Goal: Information Seeking & Learning: Learn about a topic

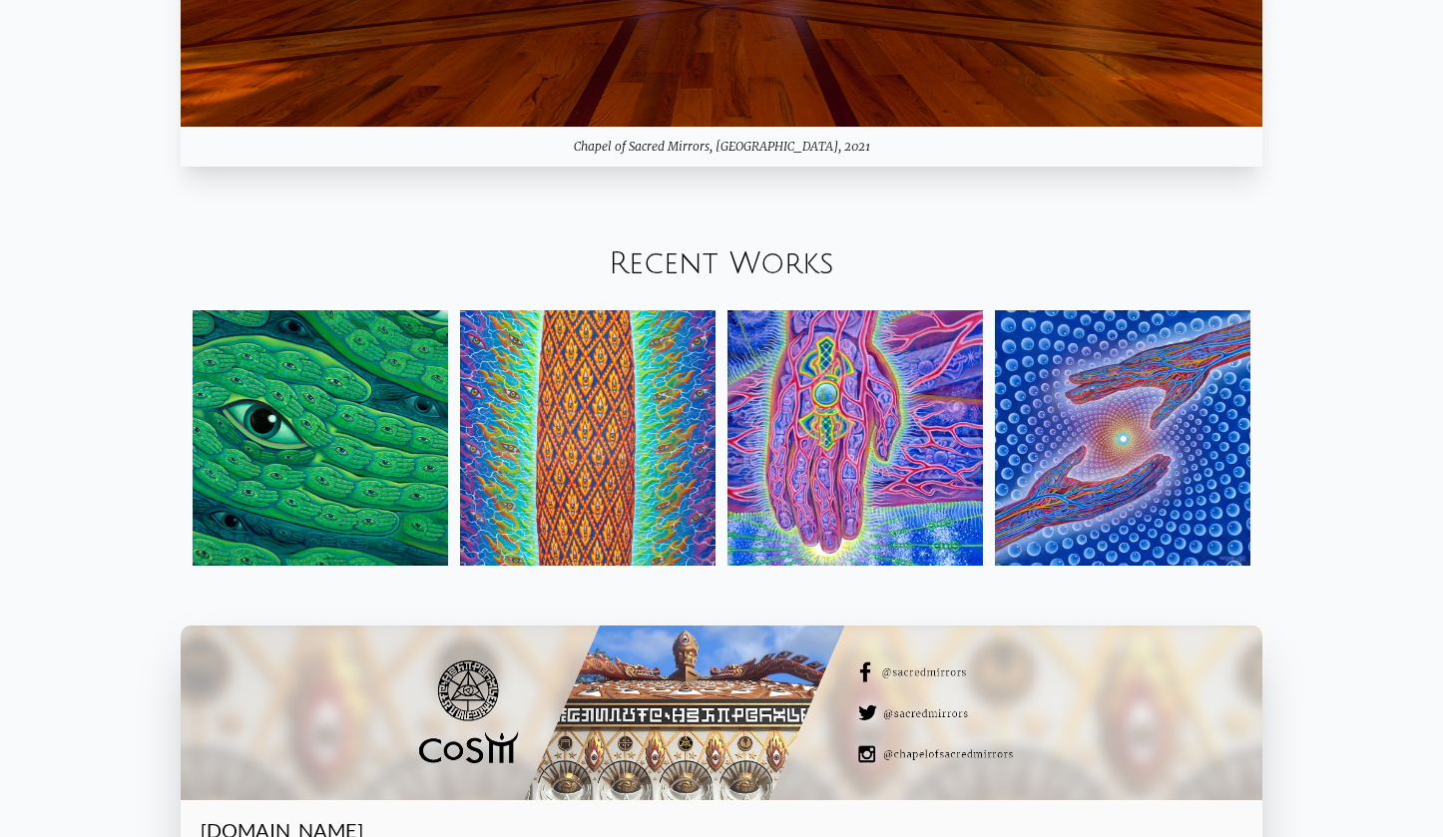
scroll to position [2350, 0]
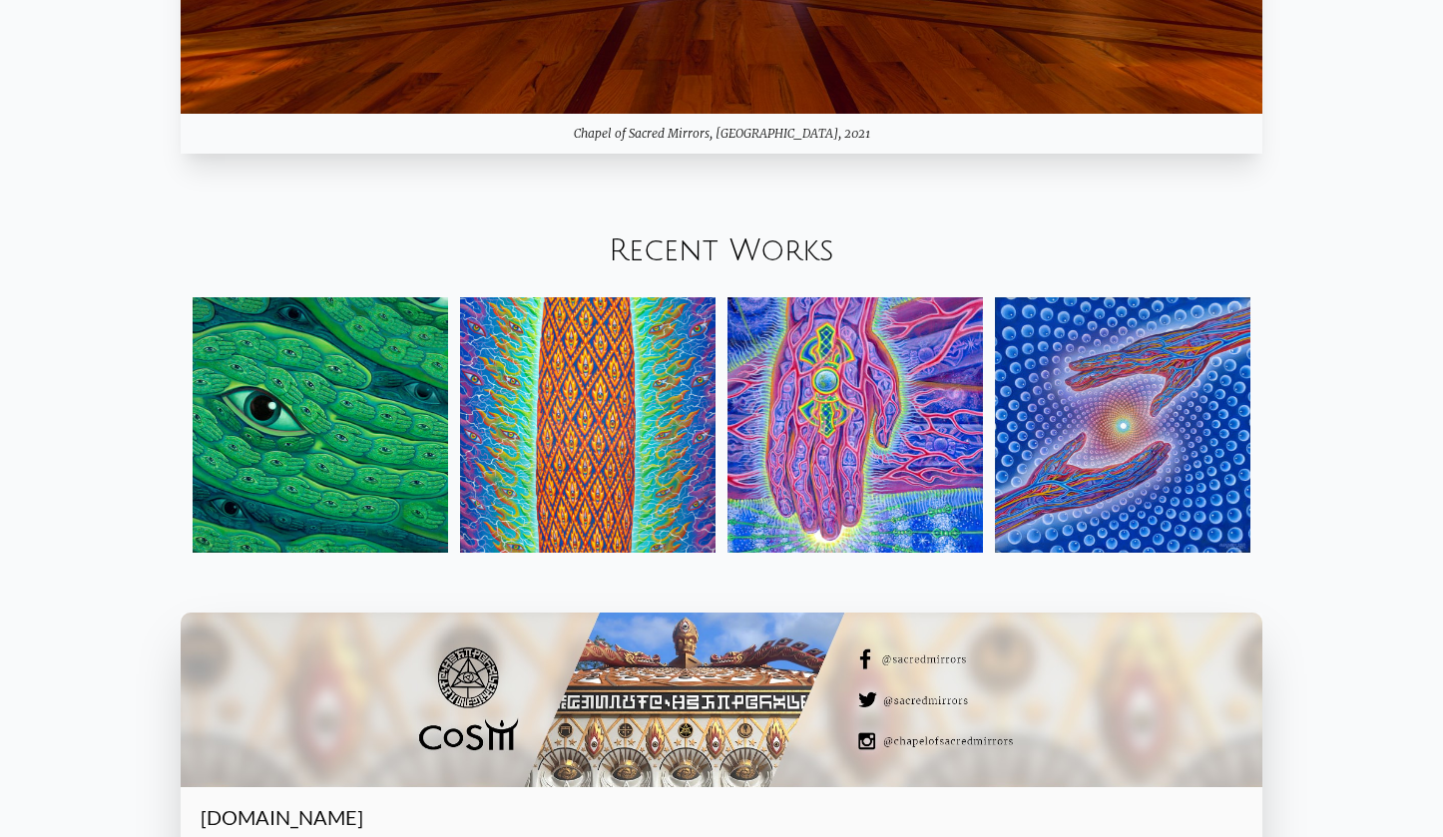
click at [808, 400] on img at bounding box center [854, 424] width 255 height 255
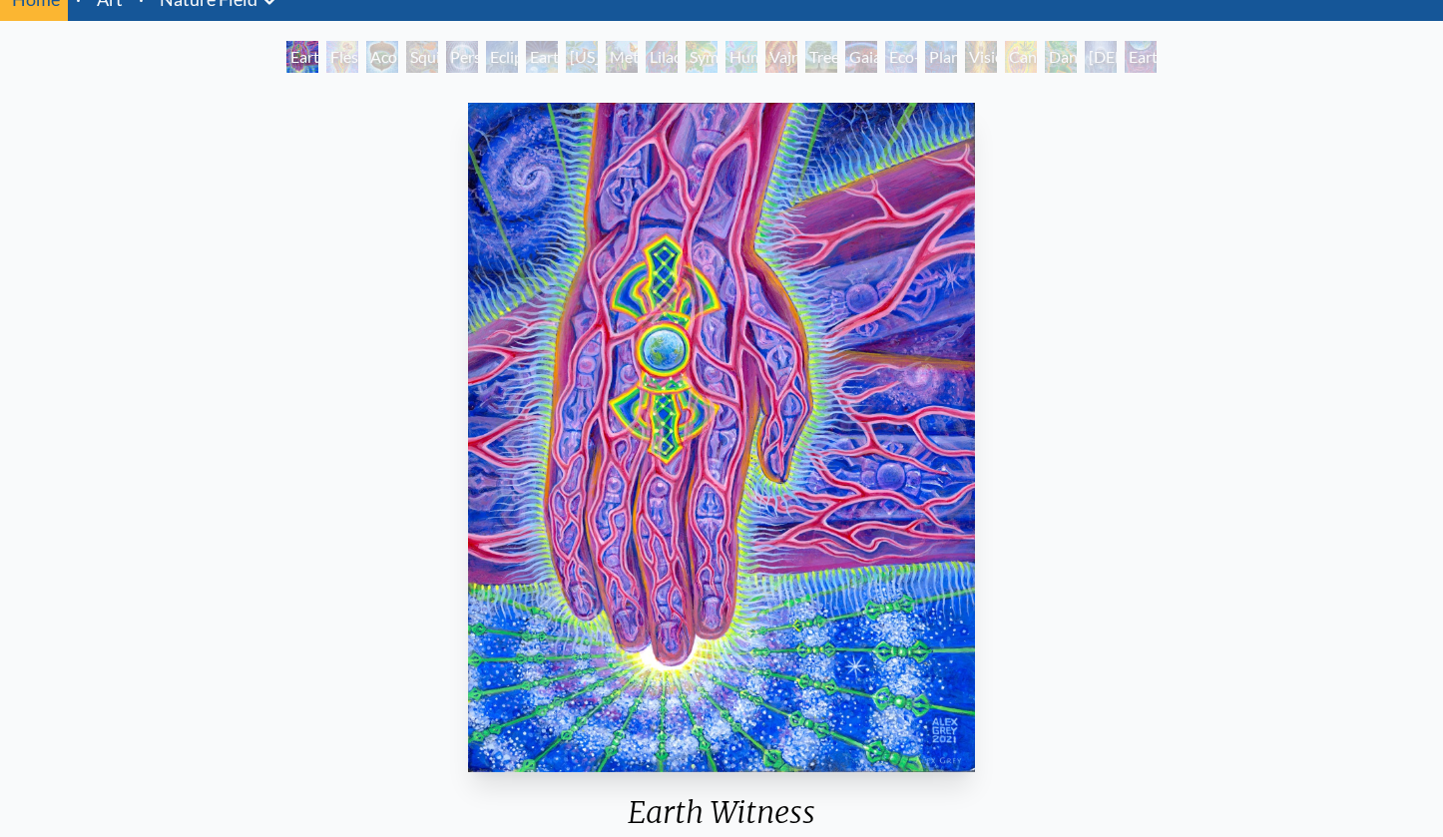
scroll to position [18, 0]
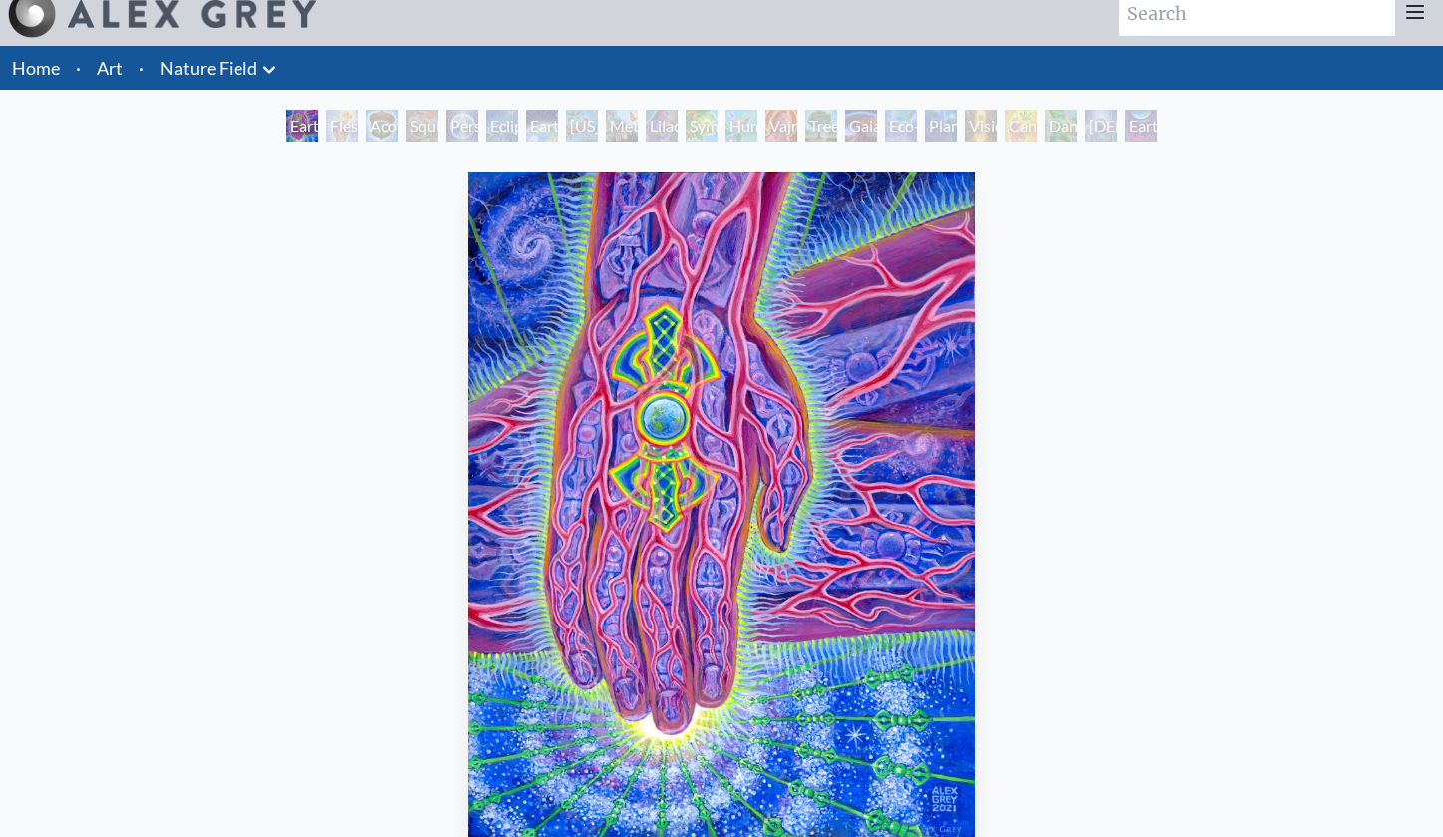
click at [315, 125] on div "Earth Witness" at bounding box center [302, 126] width 32 height 32
click at [373, 121] on div "Acorn Dream" at bounding box center [382, 126] width 32 height 32
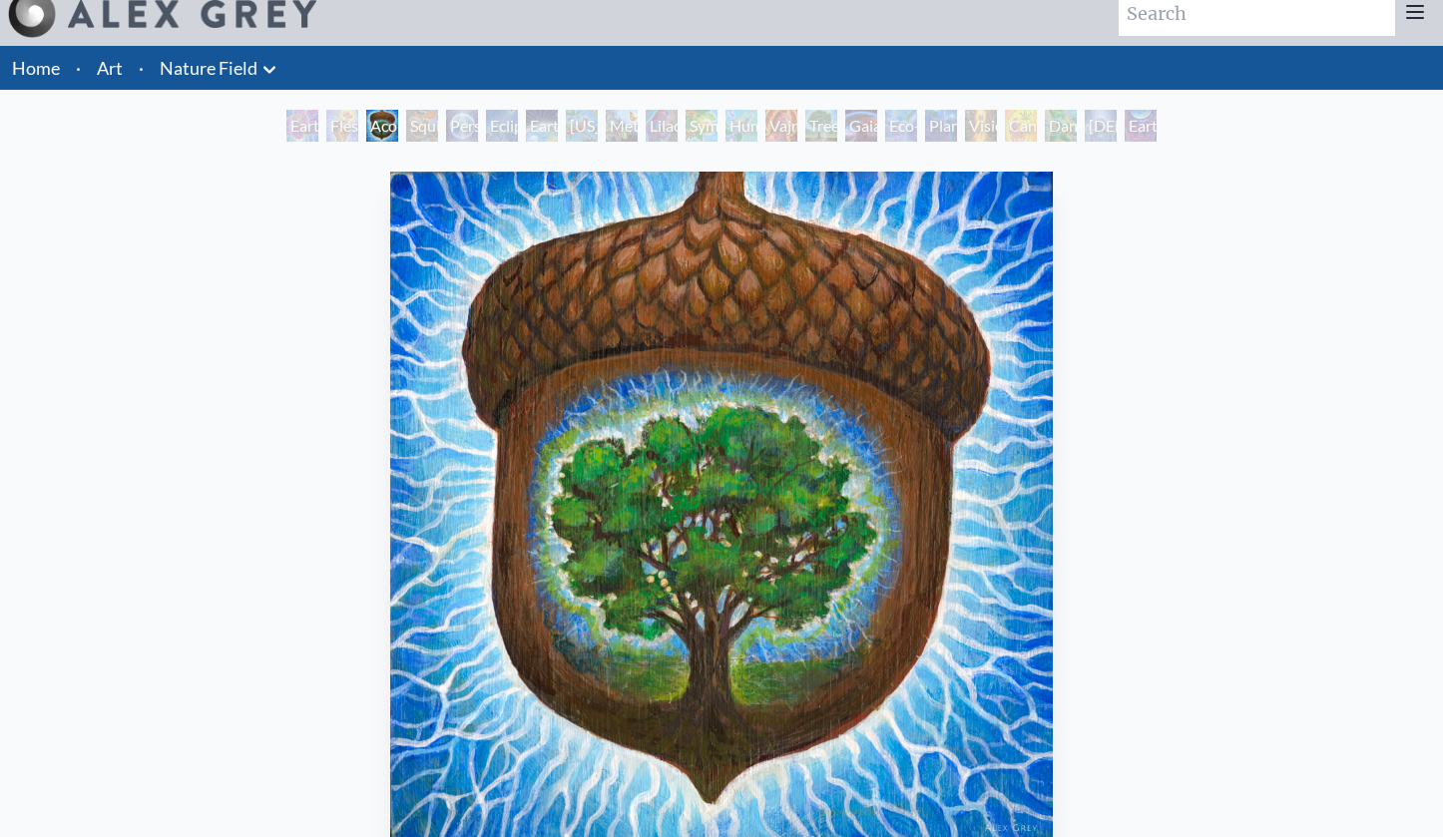
click at [438, 126] on div "Squirrel" at bounding box center [422, 126] width 32 height 32
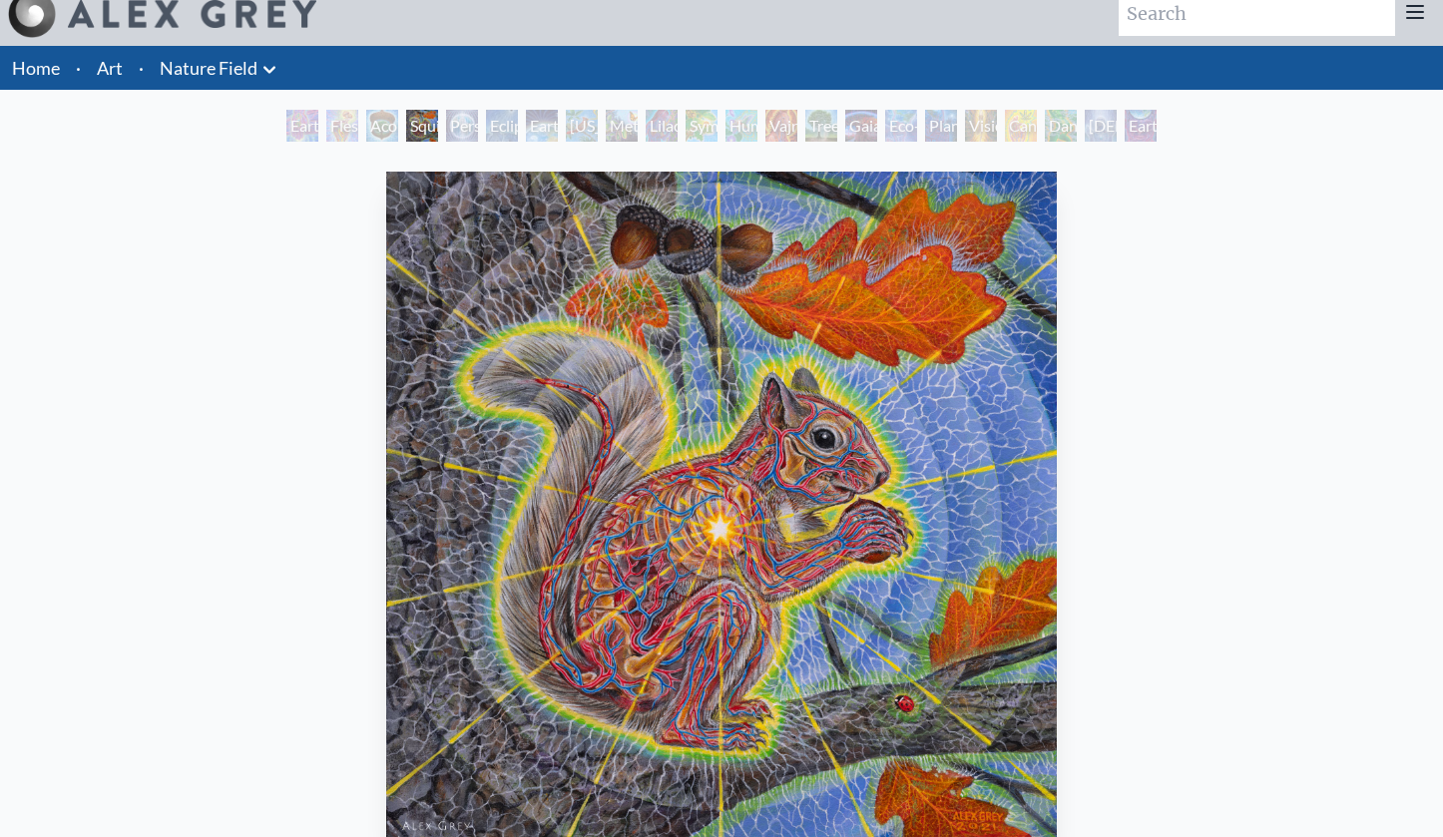
click at [438, 126] on div "Squirrel" at bounding box center [422, 126] width 32 height 32
click at [478, 126] on div "Person Planet" at bounding box center [462, 126] width 32 height 32
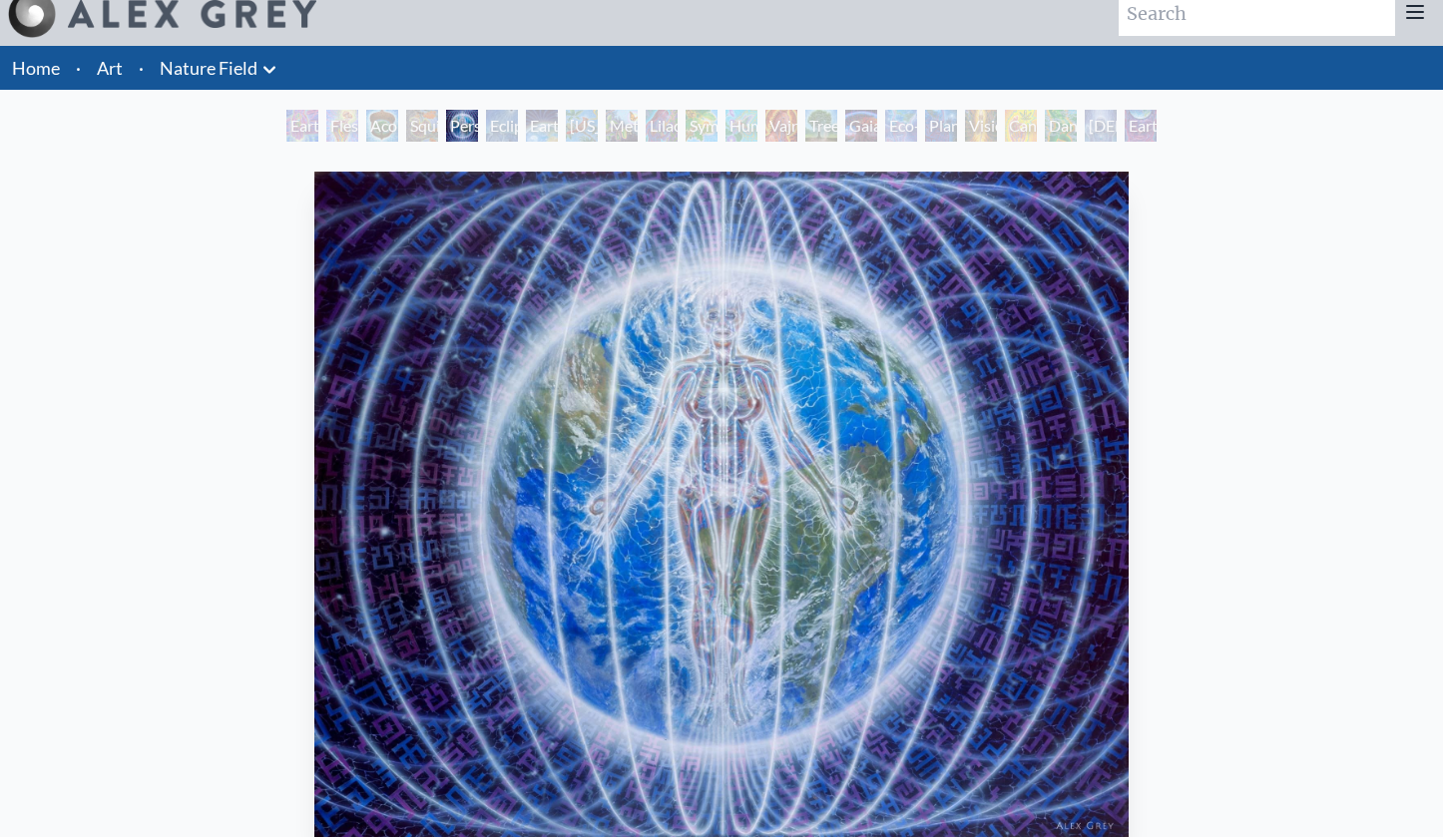
click at [558, 132] on div "Earth Energies" at bounding box center [542, 126] width 32 height 32
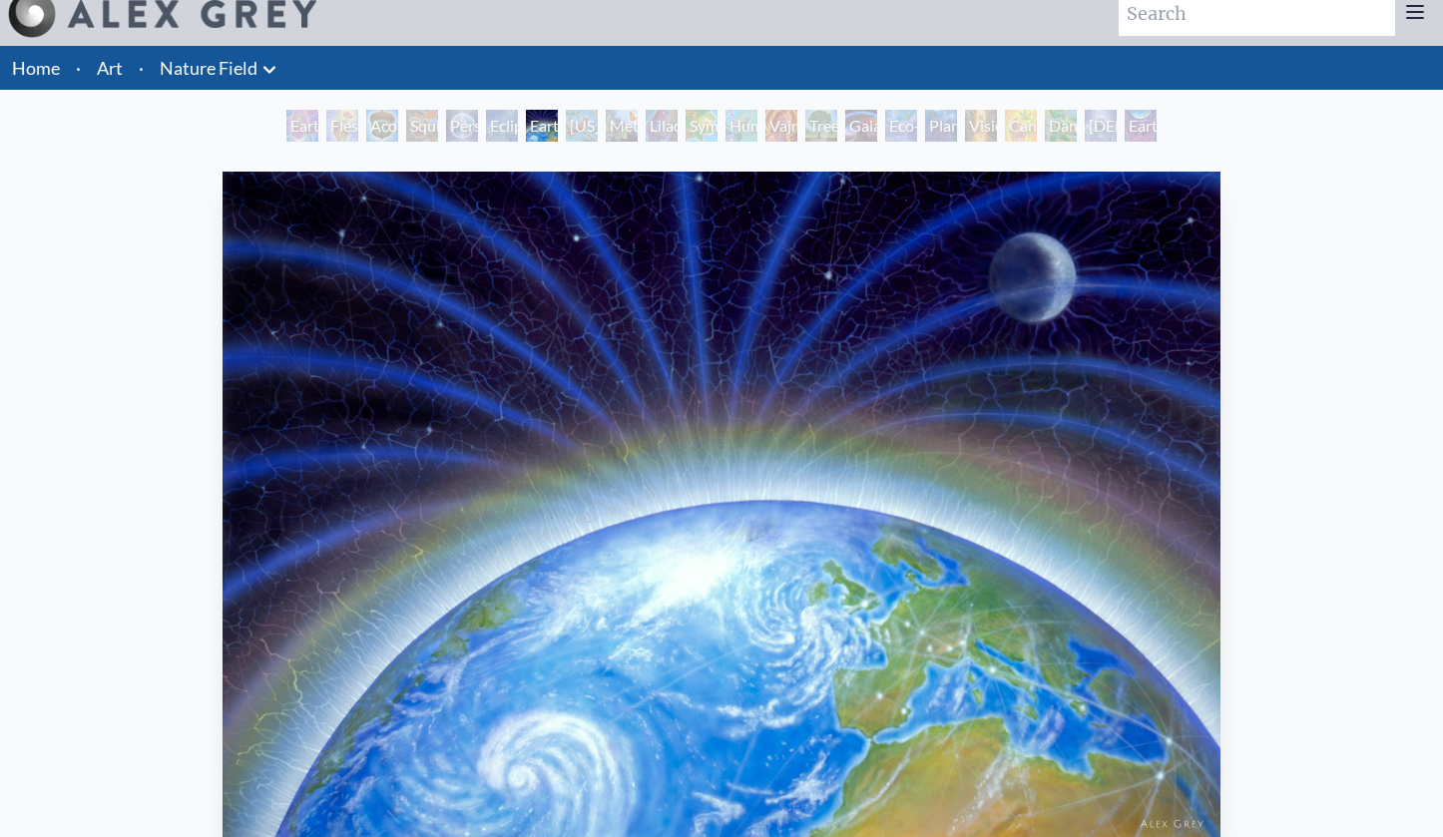
click at [558, 127] on div "Earth Energies" at bounding box center [542, 126] width 32 height 32
click at [635, 127] on div "Metamorphosis" at bounding box center [622, 126] width 32 height 32
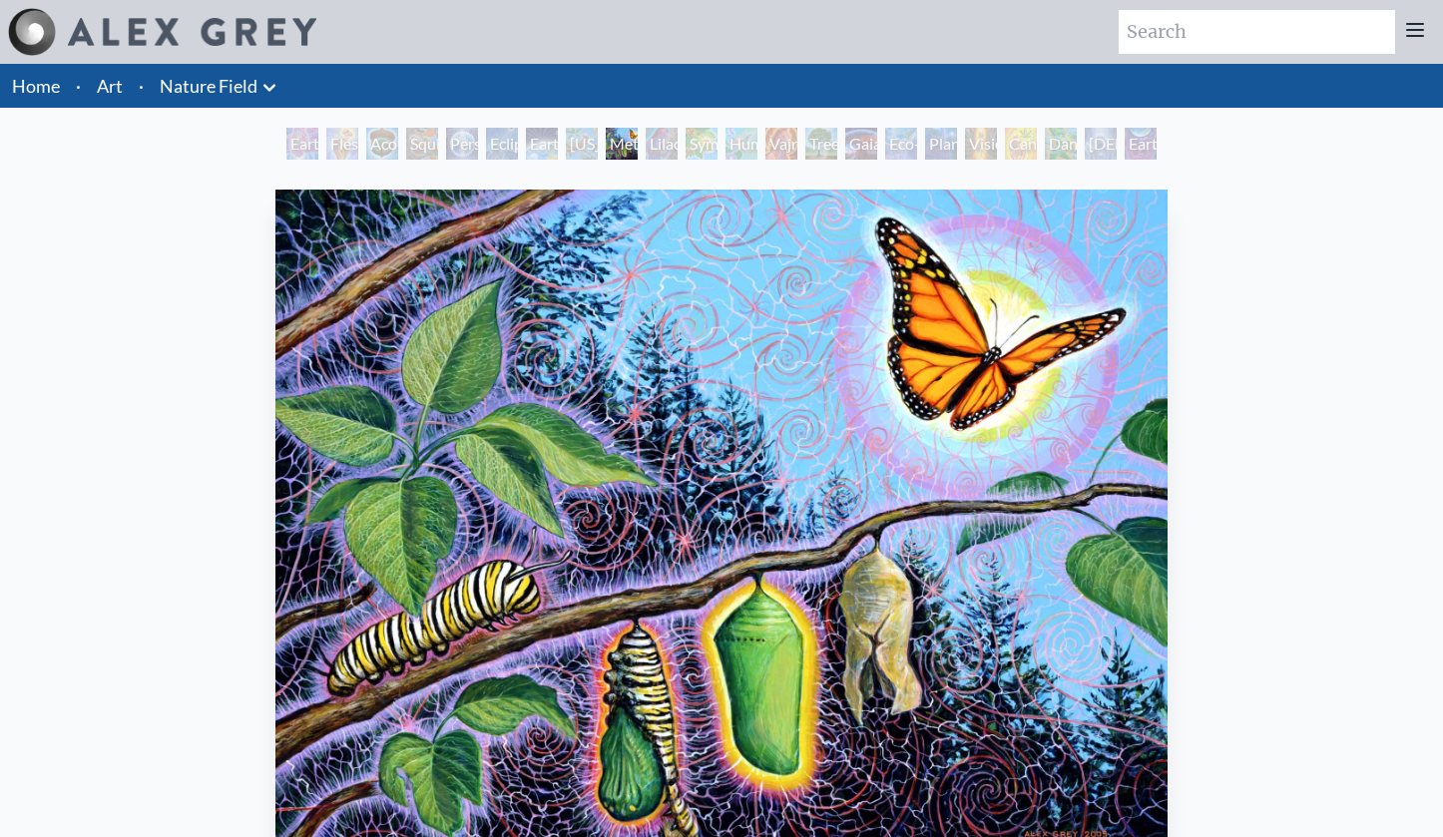
click at [110, 88] on link "Art" at bounding box center [110, 86] width 26 height 28
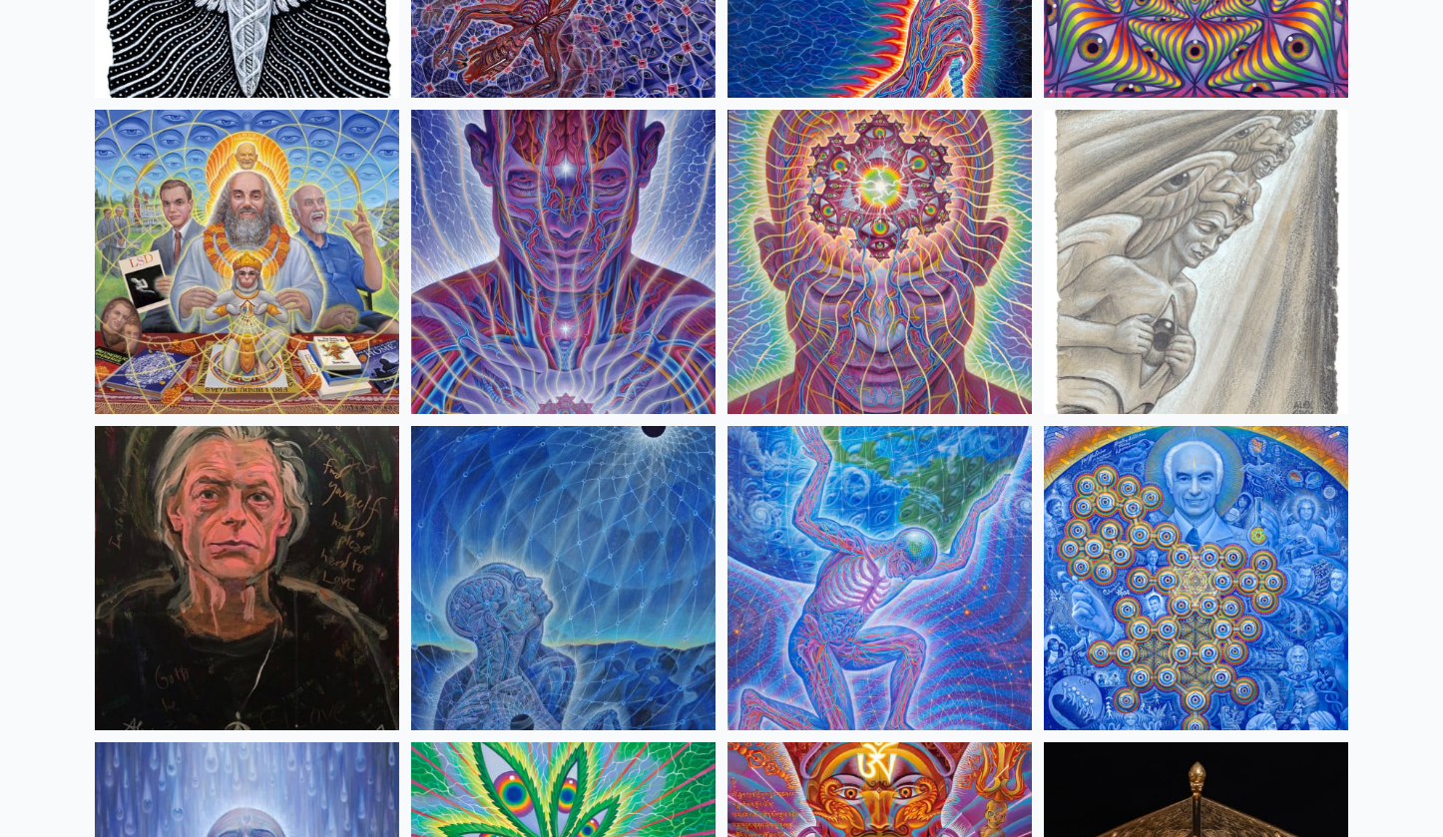
scroll to position [2336, 0]
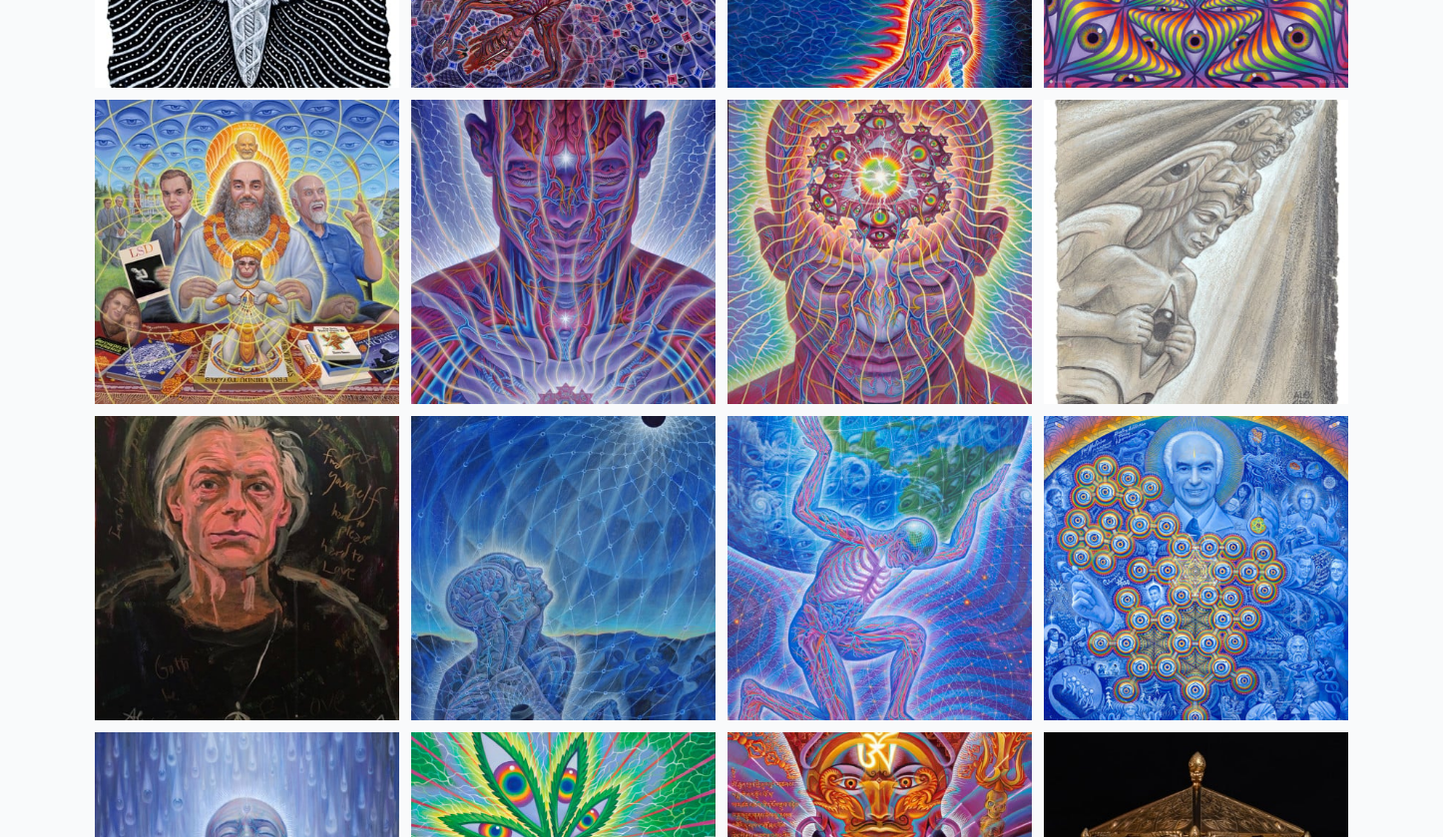
click at [579, 272] on img at bounding box center [563, 252] width 304 height 304
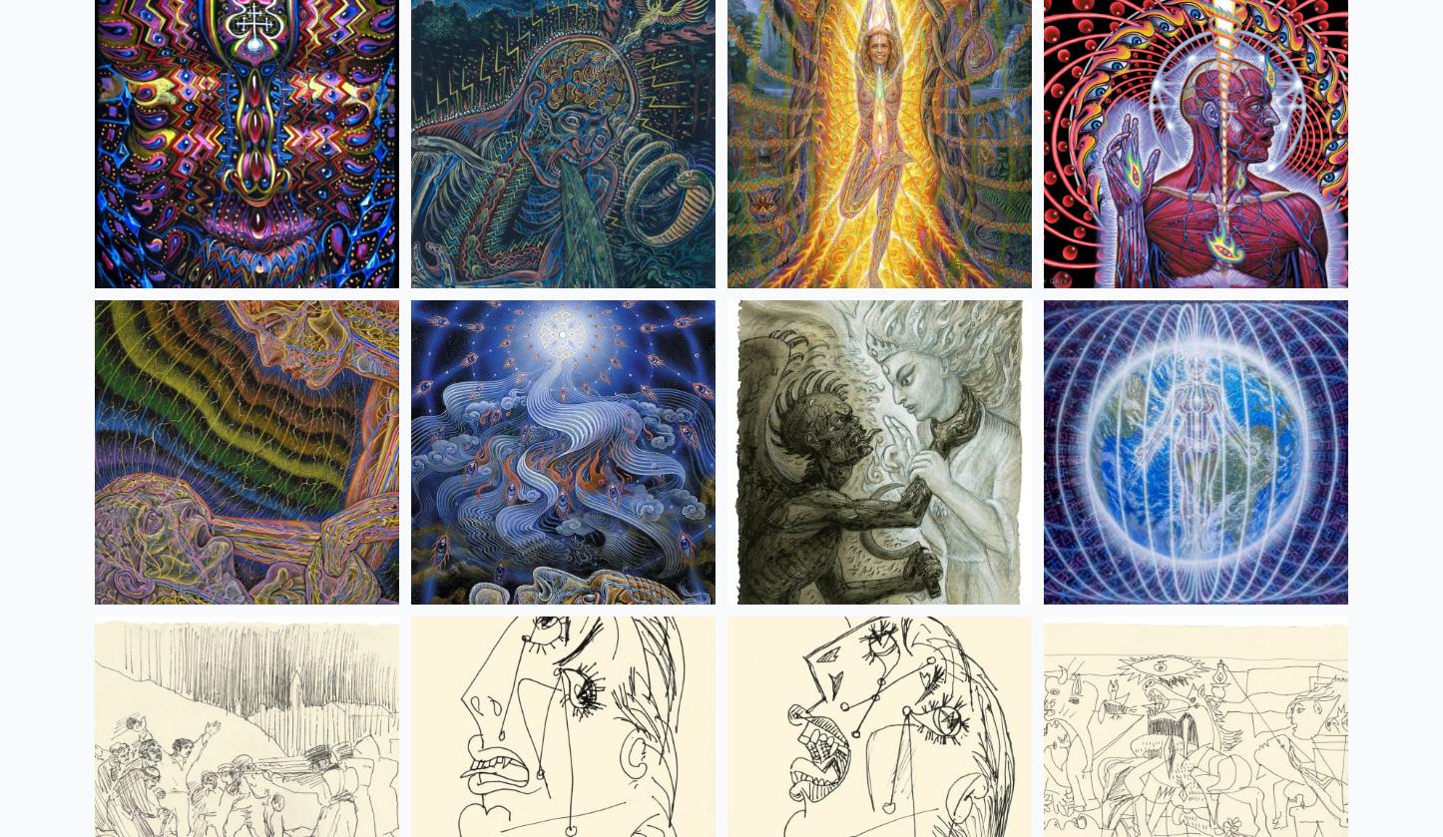
scroll to position [12545, 0]
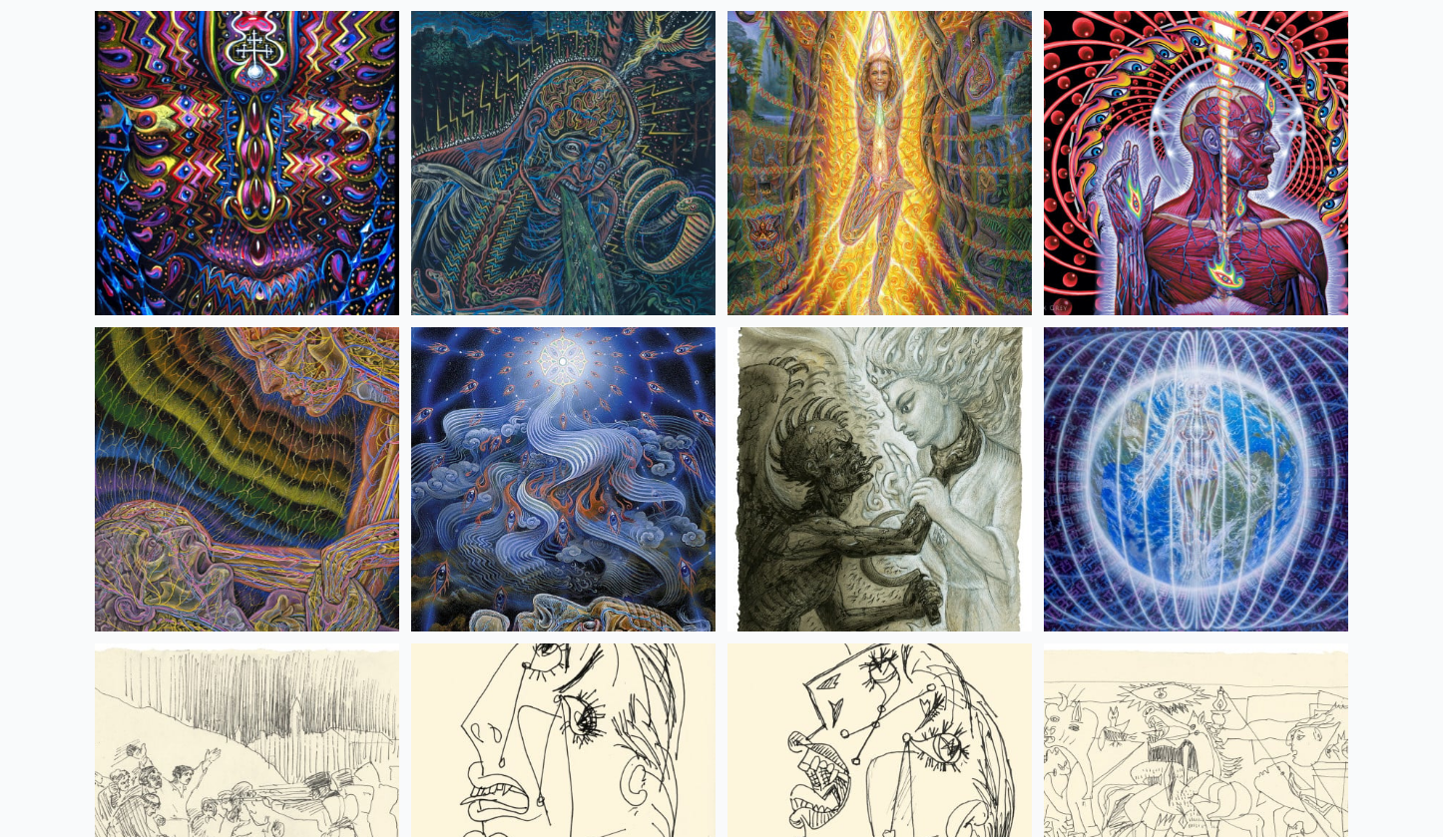
click at [1186, 177] on img at bounding box center [1196, 163] width 304 height 304
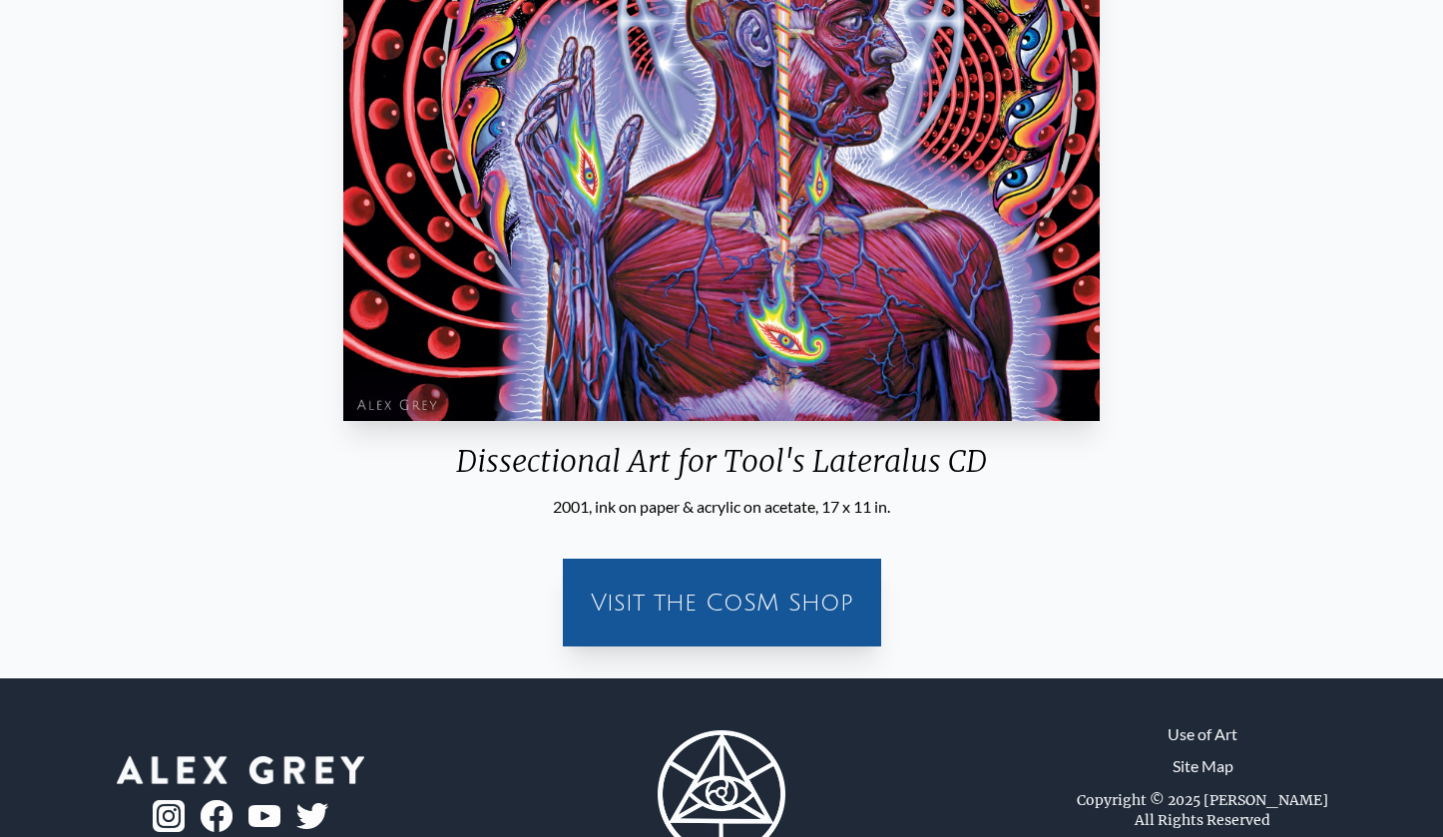
scroll to position [553, 0]
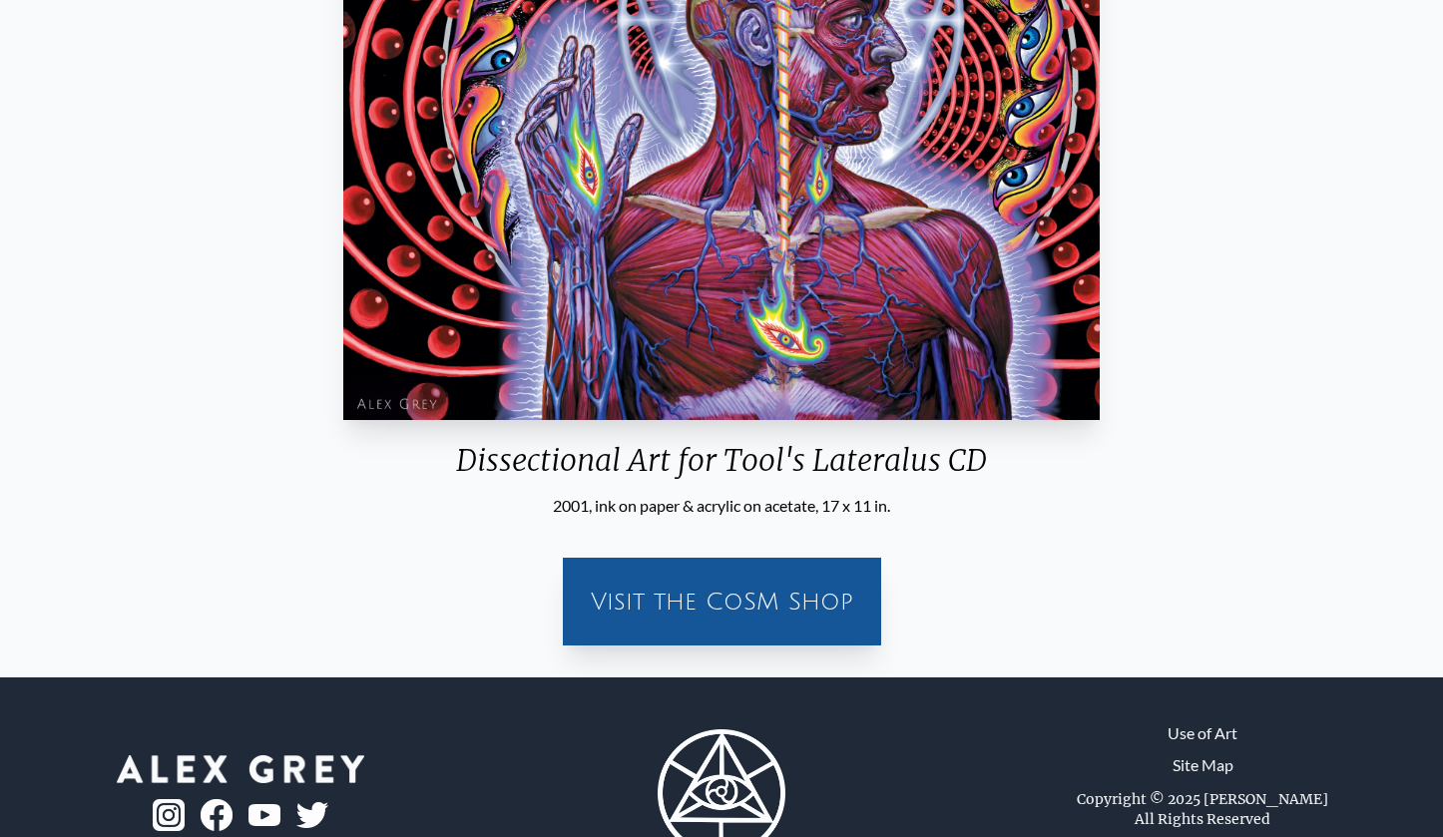
click at [778, 592] on div "Visit the CoSM Shop" at bounding box center [722, 602] width 294 height 64
